Goal: Information Seeking & Learning: Find specific fact

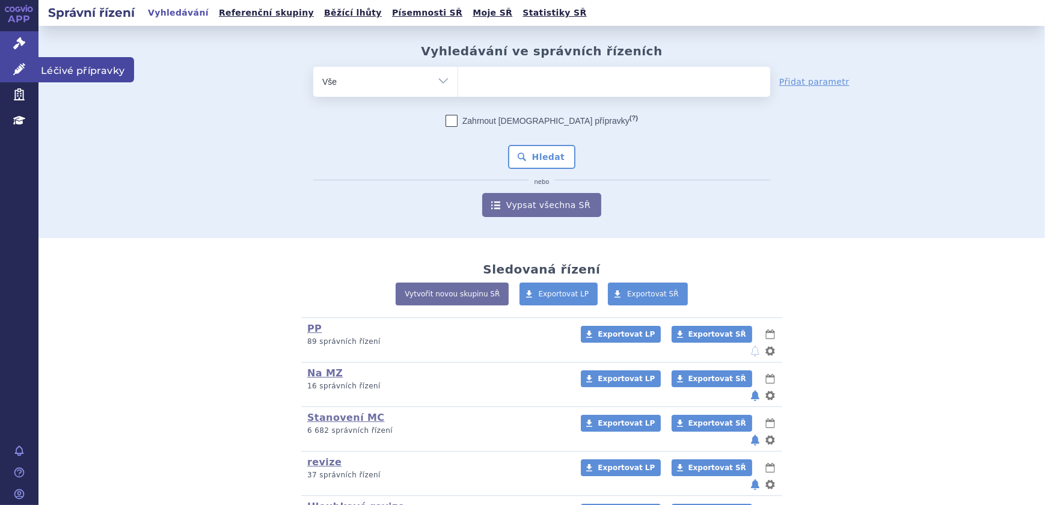
click at [4, 68] on link "Léčivé přípravky" at bounding box center [19, 69] width 38 height 25
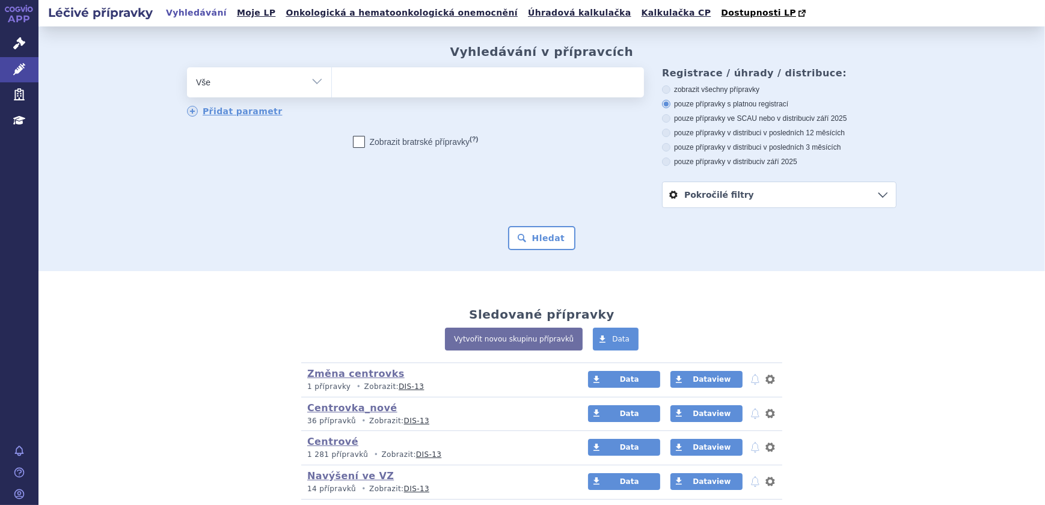
type input "0285428"
select select "0285428"
click at [544, 236] on button "Hledat" at bounding box center [542, 238] width 68 height 24
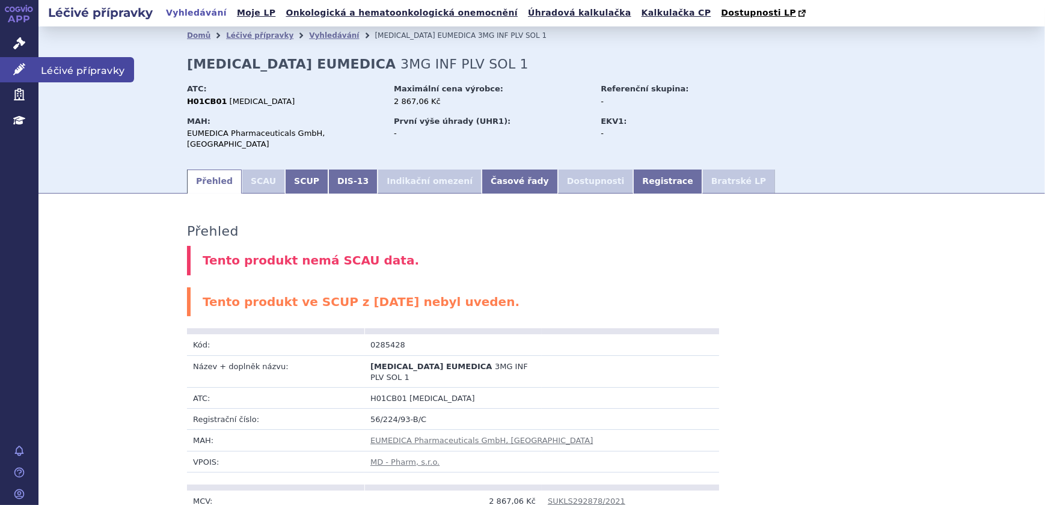
click at [18, 72] on icon at bounding box center [19, 69] width 12 height 12
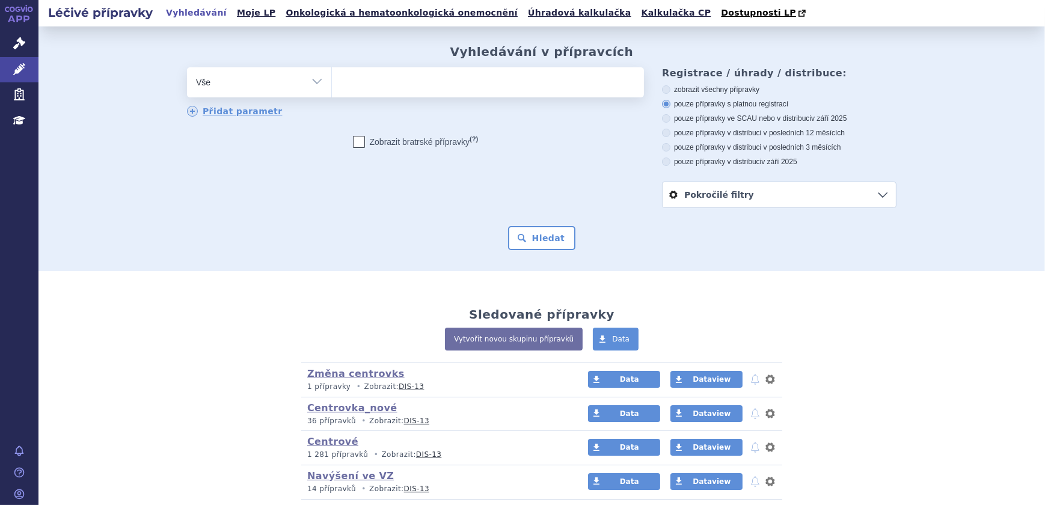
click at [504, 89] on ul at bounding box center [488, 79] width 312 height 25
click at [332, 89] on select at bounding box center [331, 82] width 1 height 30
paste input "0209499"
type input "0209499"
select select "0209499"
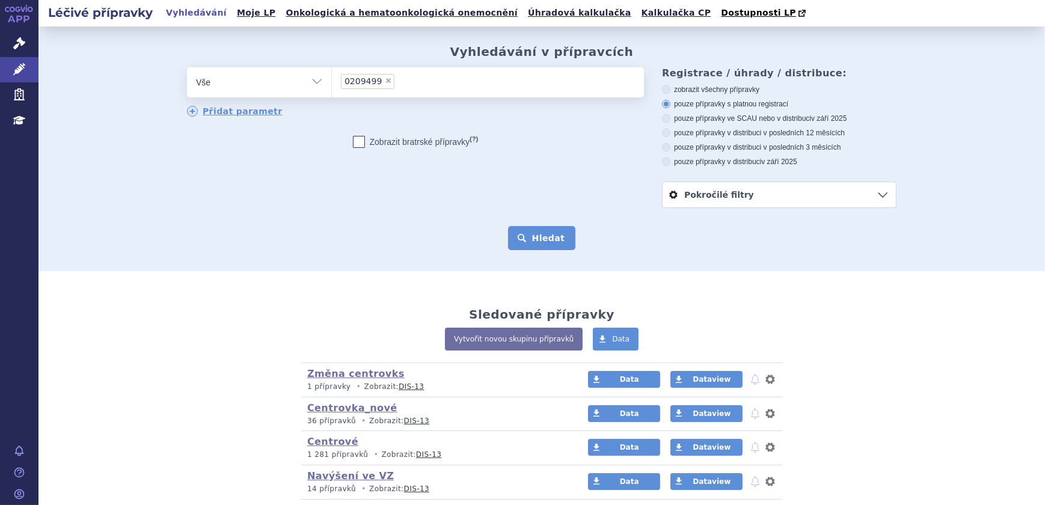
click at [541, 233] on button "Hledat" at bounding box center [542, 238] width 68 height 24
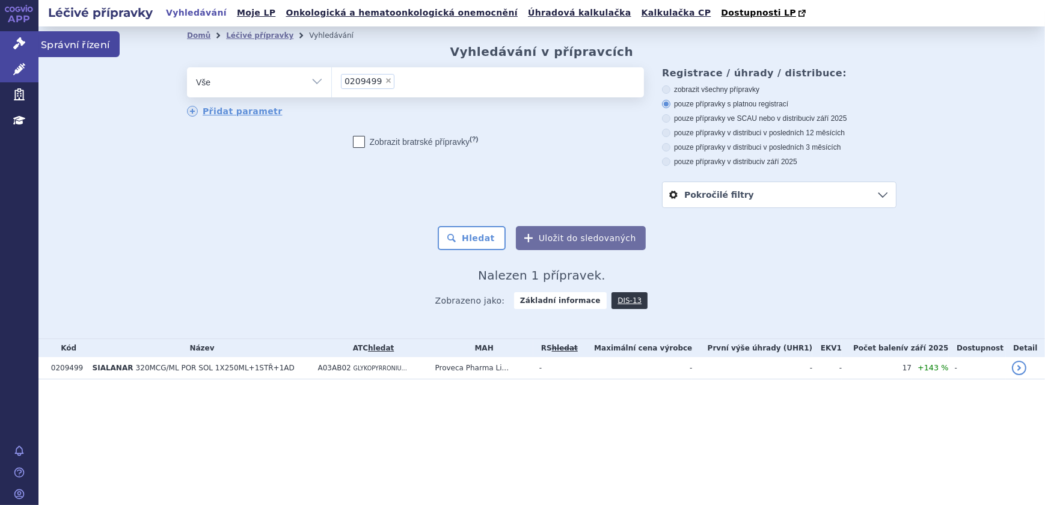
click at [14, 49] on icon at bounding box center [19, 43] width 12 height 12
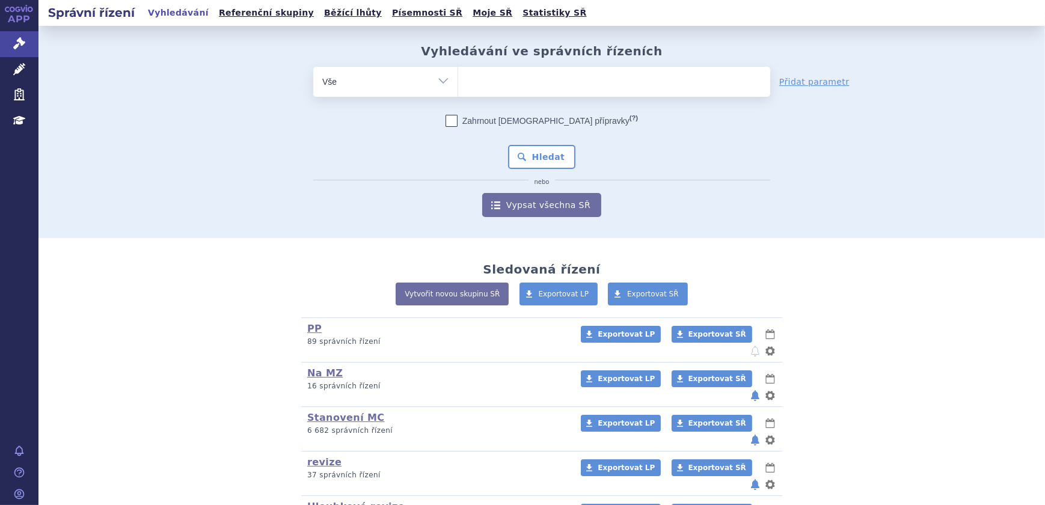
click at [562, 75] on ul at bounding box center [614, 79] width 312 height 25
click at [458, 75] on select at bounding box center [458, 81] width 1 height 30
paste input "0209499"
type input "0209499"
select select "0209499"
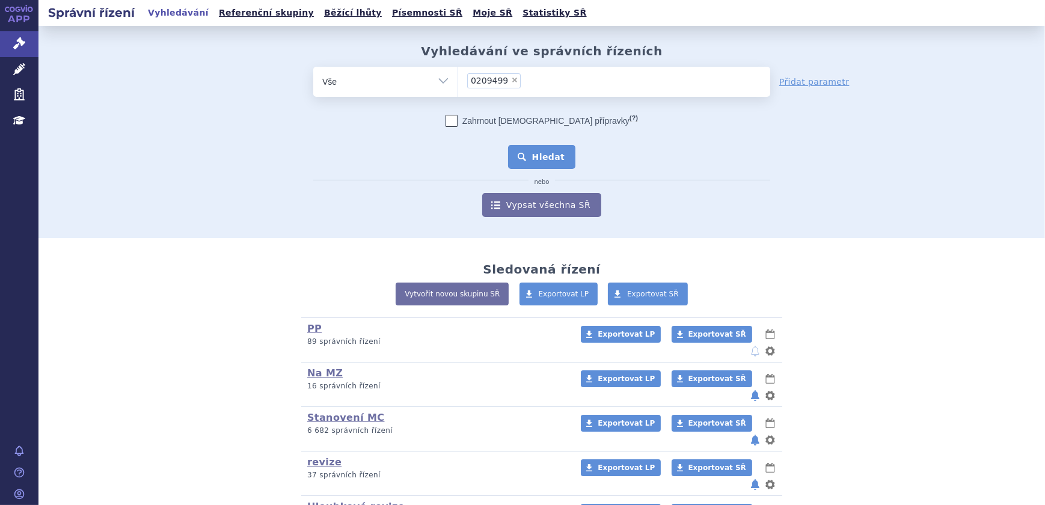
click at [547, 155] on button "Hledat" at bounding box center [542, 157] width 68 height 24
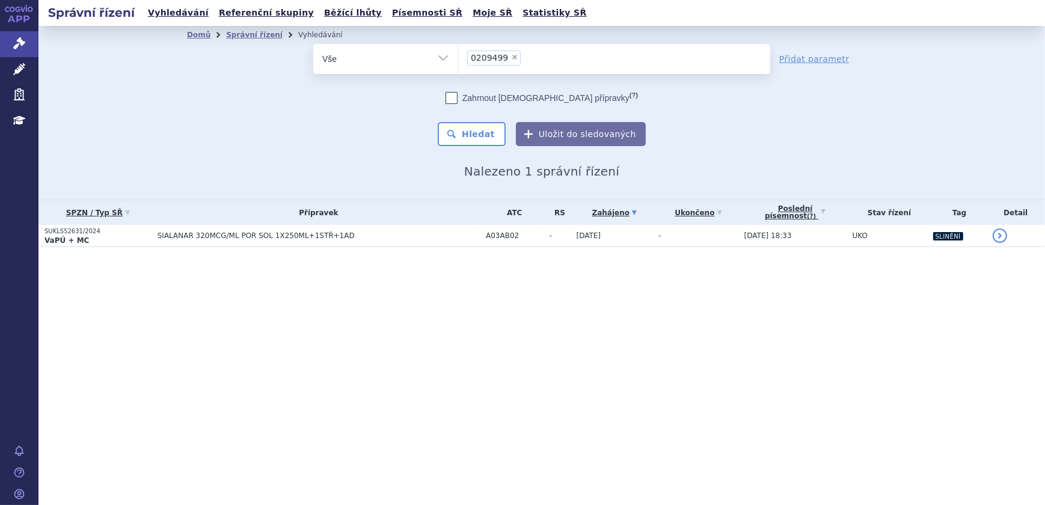
click at [511, 60] on span "×" at bounding box center [514, 57] width 7 height 7
click at [458, 60] on select "0209499" at bounding box center [458, 58] width 1 height 30
select select
type input "[MEDICAL_DATA] Leadiant"
select select "[MEDICAL_DATA] Leadiant"
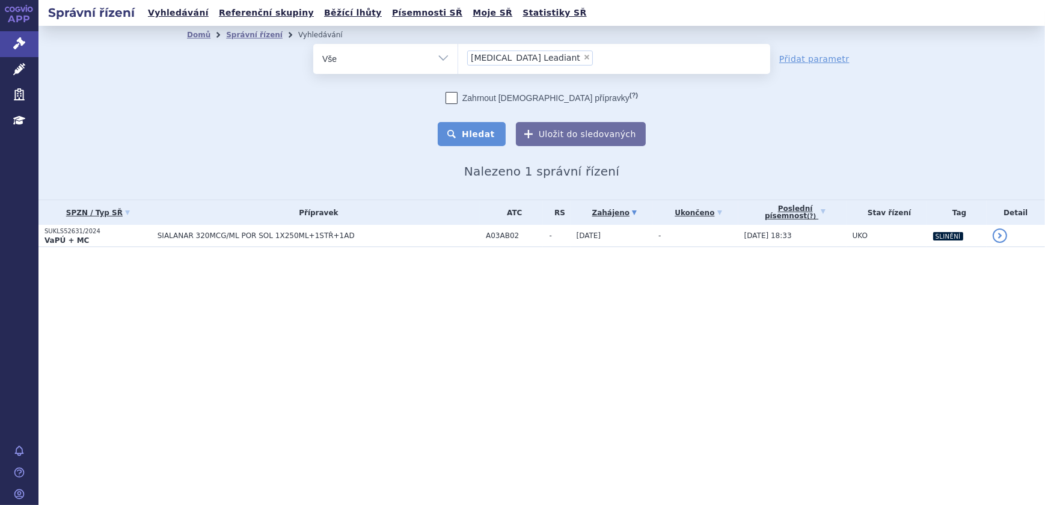
click at [473, 130] on button "Hledat" at bounding box center [472, 134] width 68 height 24
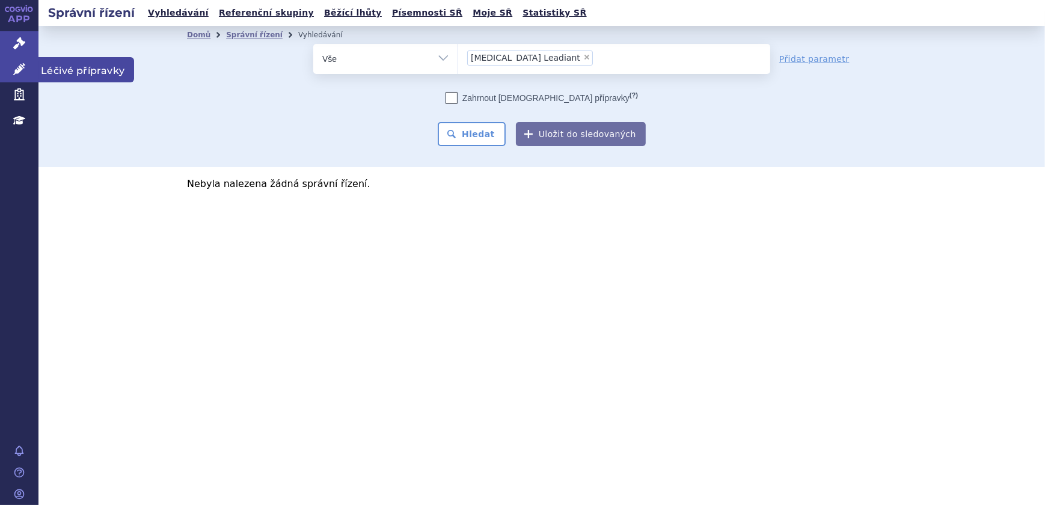
click at [31, 73] on link "Léčivé přípravky" at bounding box center [19, 69] width 38 height 25
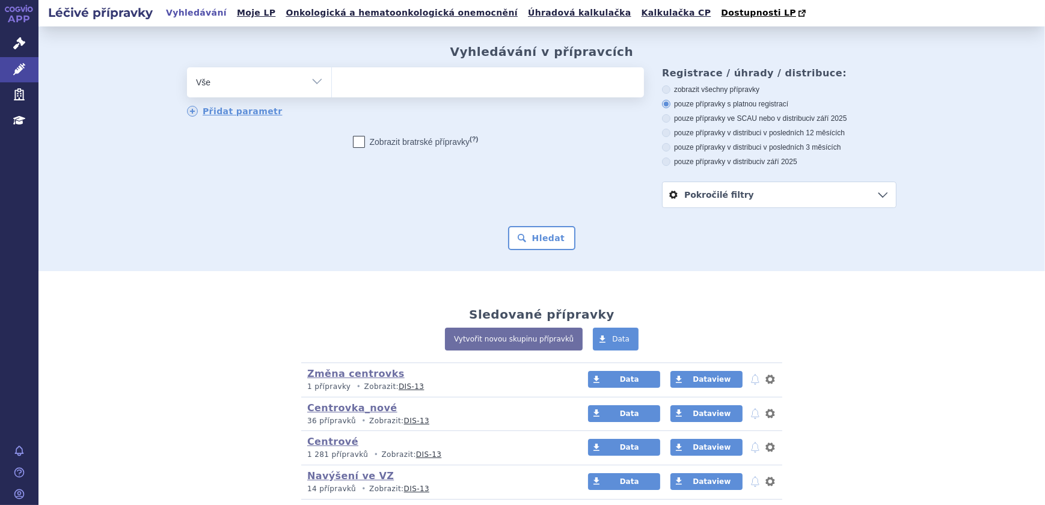
type input "[MEDICAL_DATA] Leadiant"
select select "[MEDICAL_DATA] Leadiant"
click at [543, 239] on button "Hledat" at bounding box center [542, 238] width 68 height 24
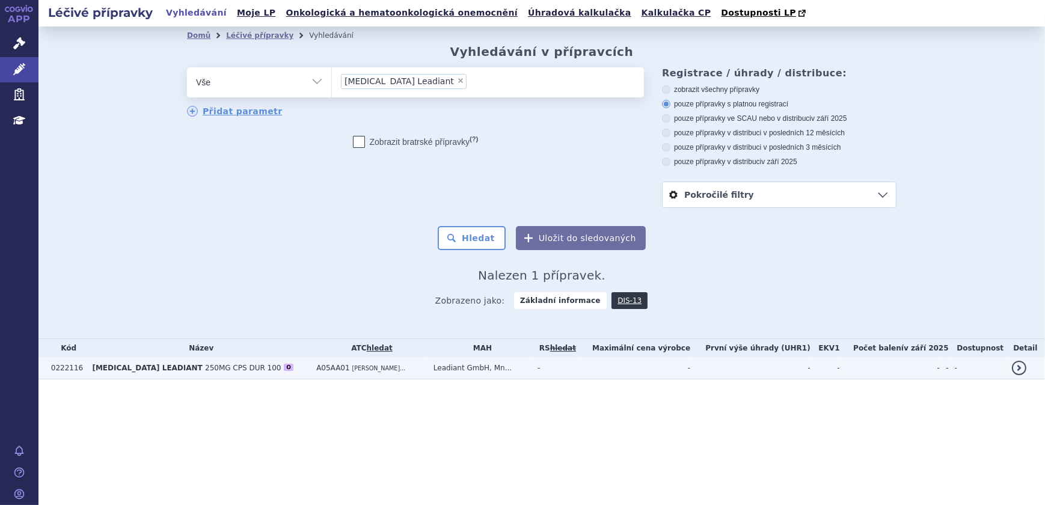
click at [428, 373] on td "A05AA01 KYSELINA CHEN..." at bounding box center [368, 368] width 117 height 22
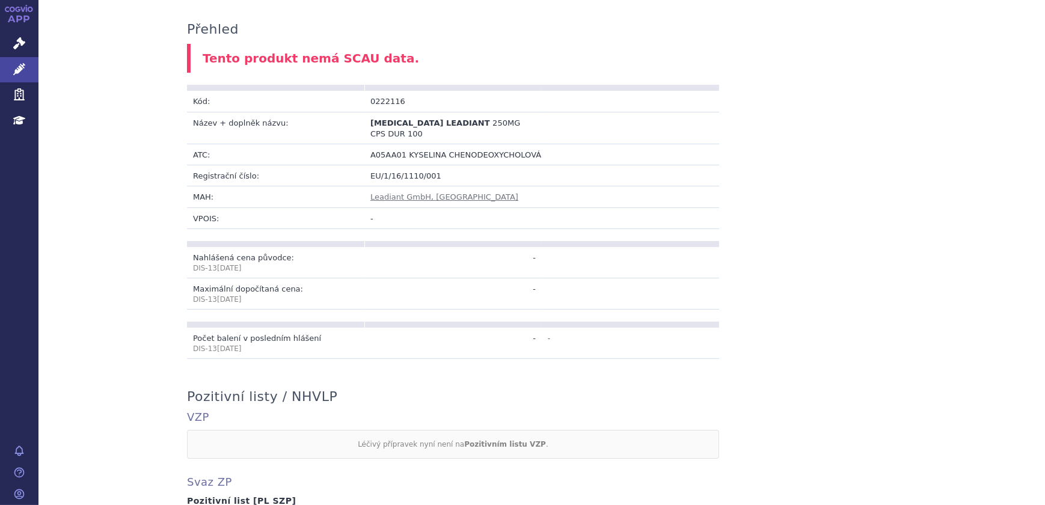
scroll to position [51, 0]
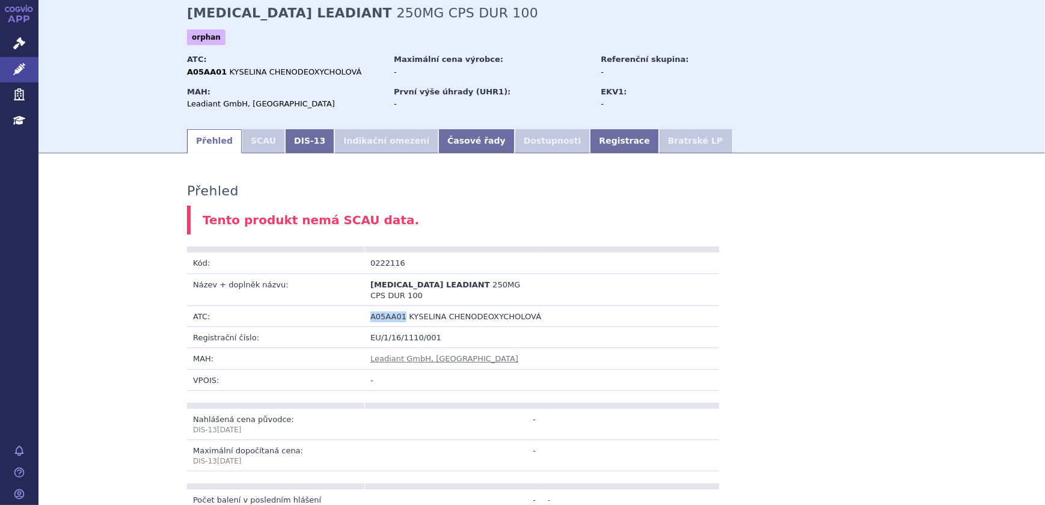
drag, startPoint x: 398, startPoint y: 317, endPoint x: 351, endPoint y: 315, distance: 46.3
click at [351, 315] on tr "ATC: A05AA01 KYSELINA CHENODEOXYCHOLOVÁ" at bounding box center [453, 316] width 532 height 21
copy tr "A05AA01"
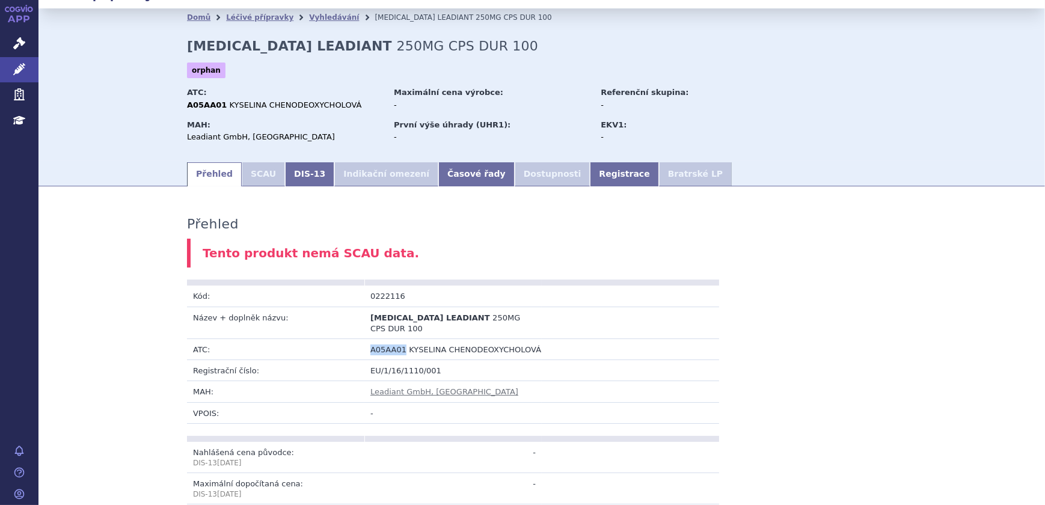
scroll to position [0, 0]
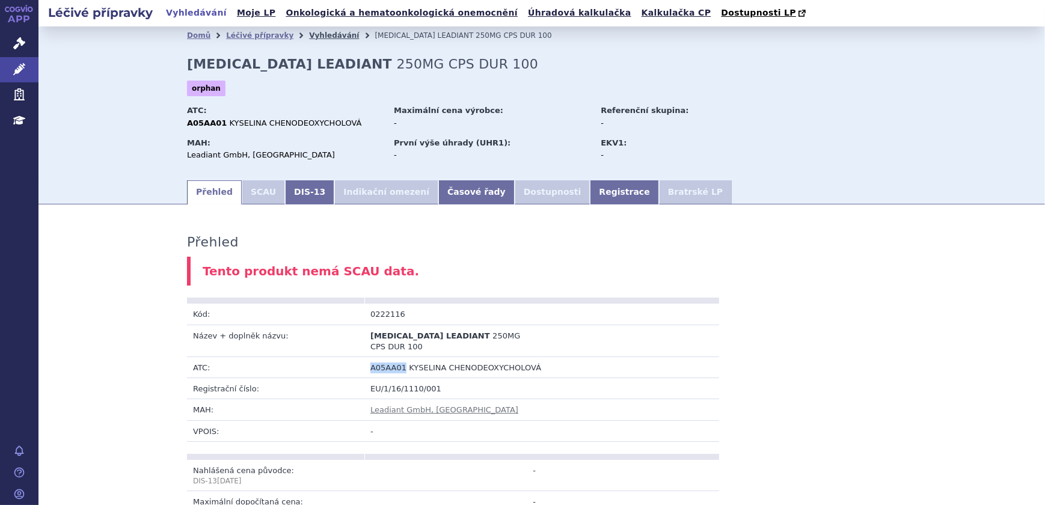
click at [309, 40] on link "Vyhledávání" at bounding box center [334, 35] width 50 height 8
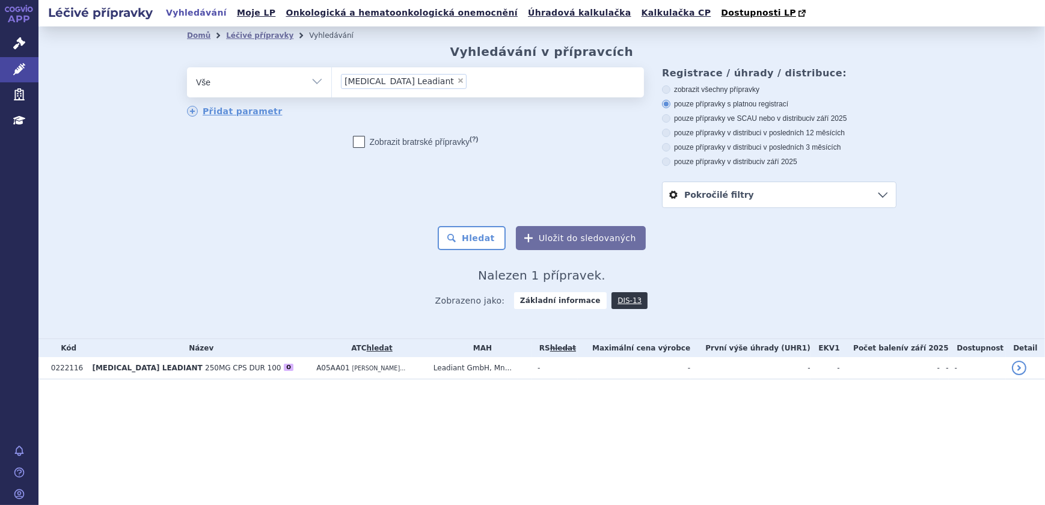
click at [464, 82] on span "×" at bounding box center [460, 80] width 7 height 7
click at [332, 82] on select "Chenodeoxycholic Acid Leadiant" at bounding box center [331, 82] width 1 height 30
select select
click at [235, 94] on select "Vše Přípravek/SUKL kód MAH VPOIS ATC/Aktivní látka Léková forma Síla" at bounding box center [259, 80] width 144 height 27
select select "filter-atc-group"
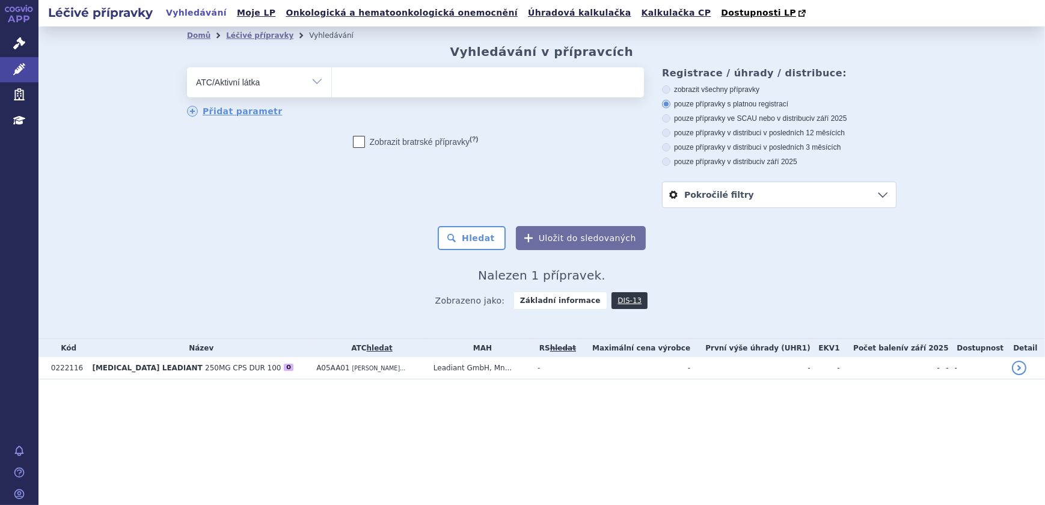
click at [187, 68] on select "Vše Přípravek/SUKL kód MAH VPOIS ATC/Aktivní látka Léková forma Síla" at bounding box center [259, 80] width 144 height 27
click at [357, 84] on ul at bounding box center [488, 79] width 312 height 25
click at [332, 84] on select at bounding box center [331, 82] width 1 height 30
paste input "A05AA01"
type input "A05AA01"
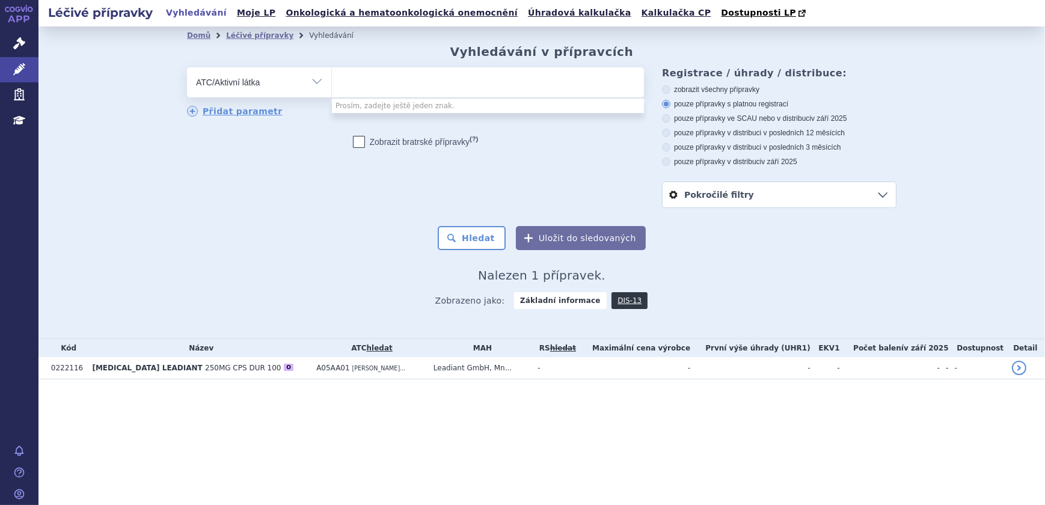
select select "A05AA01"
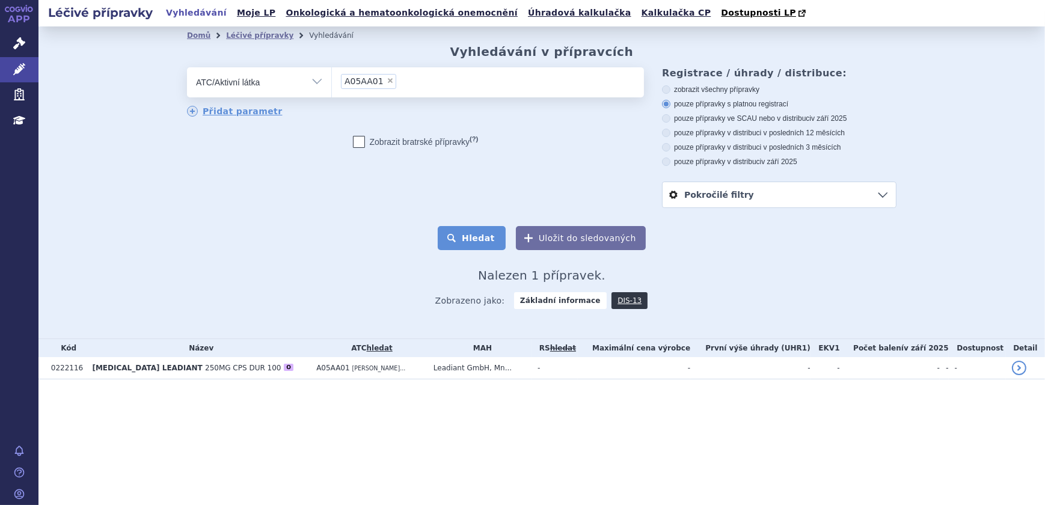
click at [467, 246] on button "Hledat" at bounding box center [472, 238] width 68 height 24
click at [471, 241] on button "Hledat" at bounding box center [472, 238] width 68 height 24
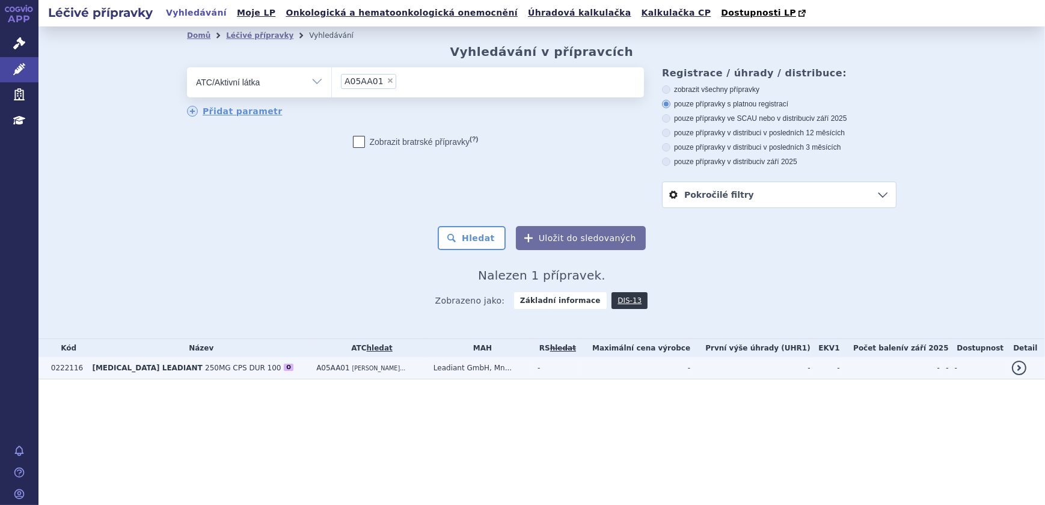
click at [385, 364] on td "A05AA01 [PERSON_NAME]..." at bounding box center [368, 368] width 117 height 22
